Goal: Find specific page/section: Find specific page/section

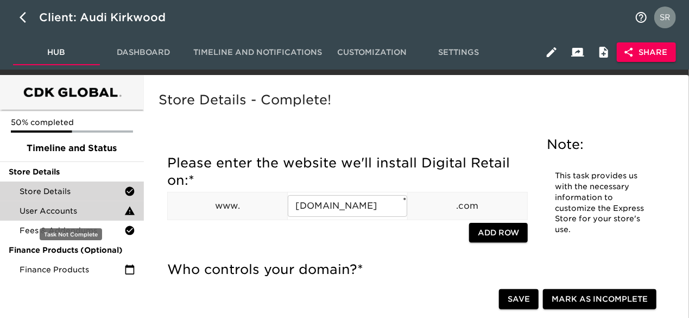
click at [65, 207] on span "User Accounts" at bounding box center [72, 210] width 105 height 11
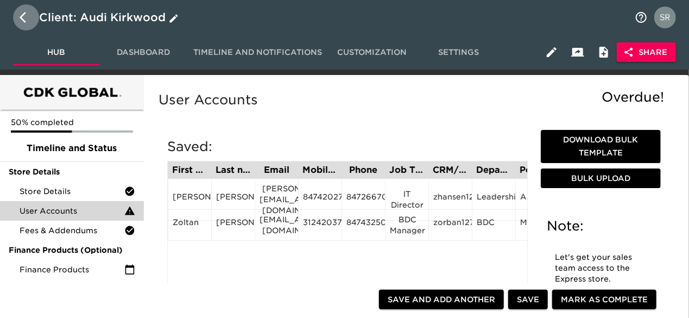
click at [26, 17] on icon "button" at bounding box center [26, 17] width 13 height 13
select select "10"
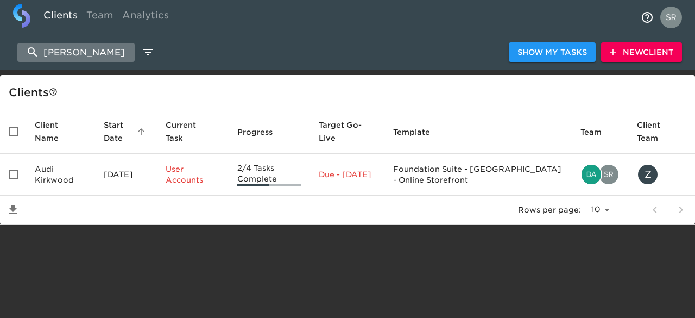
drag, startPoint x: 117, startPoint y: 54, endPoint x: 47, endPoint y: 54, distance: 70.6
click at [47, 54] on input "[PERSON_NAME]" at bounding box center [75, 52] width 117 height 19
type input "a"
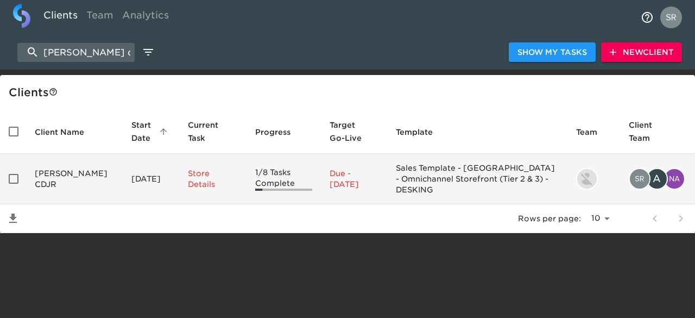
type input "[PERSON_NAME] cdjr"
click at [49, 179] on td "[PERSON_NAME] CDJR" at bounding box center [74, 179] width 97 height 51
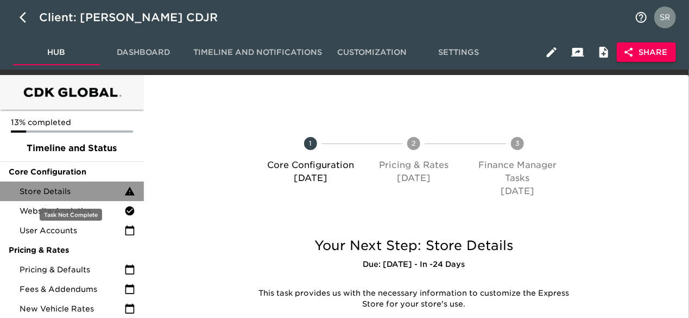
click at [54, 186] on span "Store Details" at bounding box center [72, 191] width 105 height 11
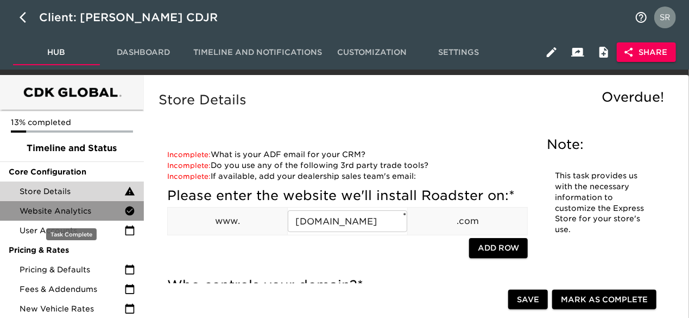
click at [59, 209] on span "Website Analytics" at bounding box center [72, 210] width 105 height 11
